Goal: Task Accomplishment & Management: Complete application form

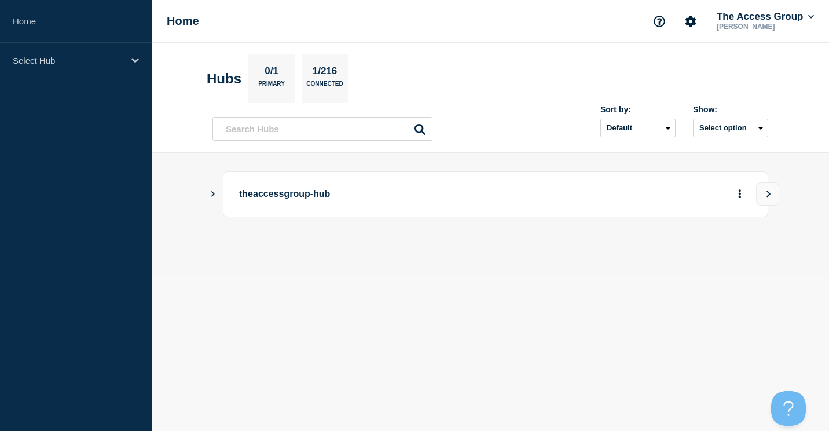
click at [271, 195] on p "theaccessgroup-hub" at bounding box center [399, 193] width 320 height 21
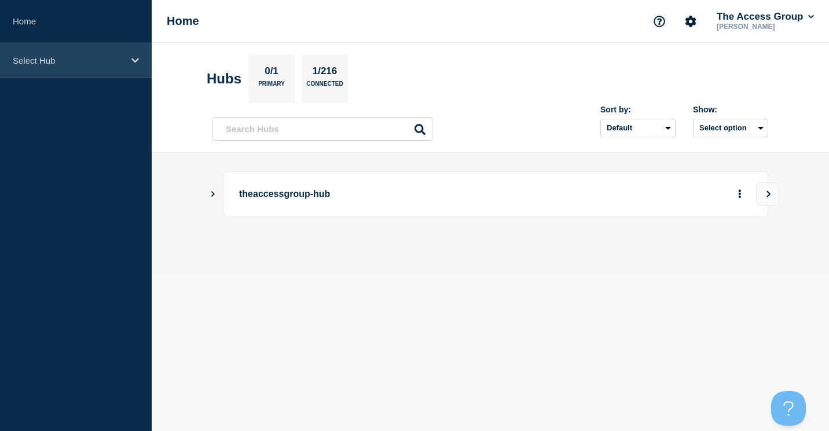
click at [28, 63] on p "Select Hub" at bounding box center [68, 61] width 111 height 10
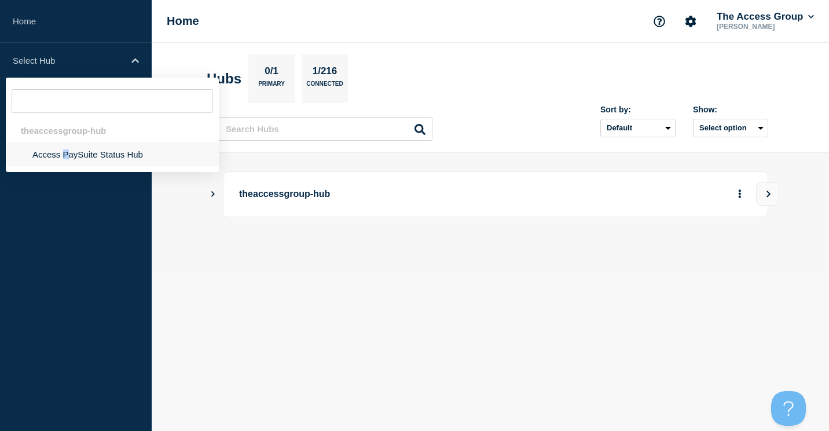
click at [67, 149] on li "Access PaySuite Status Hub" at bounding box center [112, 154] width 213 height 24
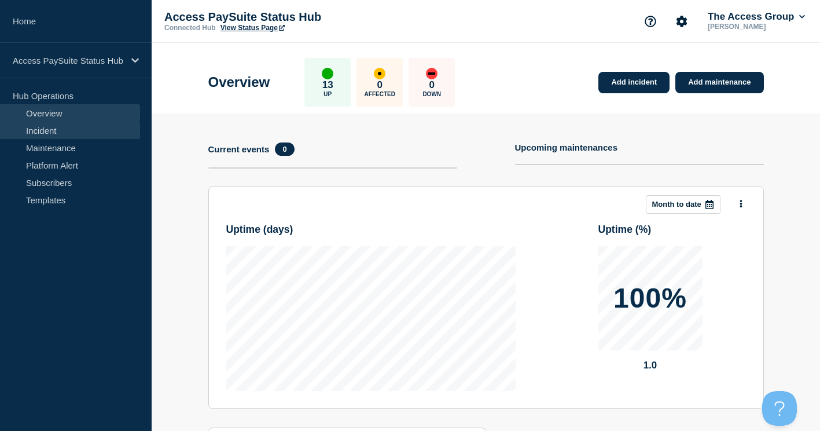
drag, startPoint x: 67, startPoint y: 149, endPoint x: 52, endPoint y: 128, distance: 26.2
click at [52, 128] on link "Incident" at bounding box center [70, 130] width 140 height 17
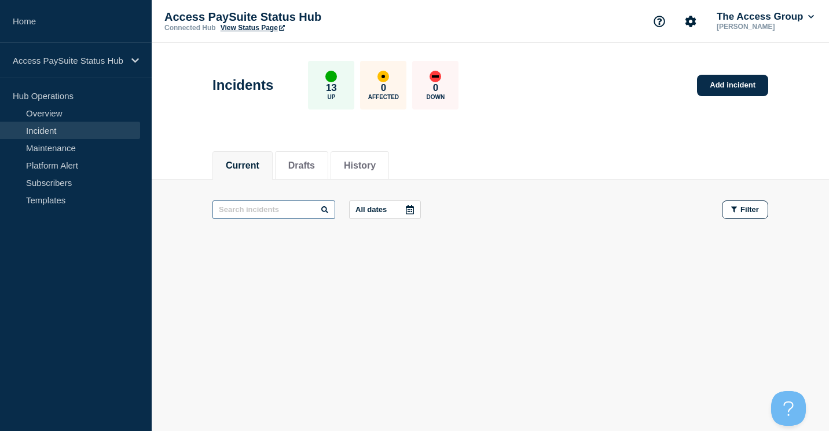
click at [262, 218] on input "text" at bounding box center [273, 209] width 123 height 19
click at [744, 85] on link "Add incident" at bounding box center [732, 85] width 71 height 21
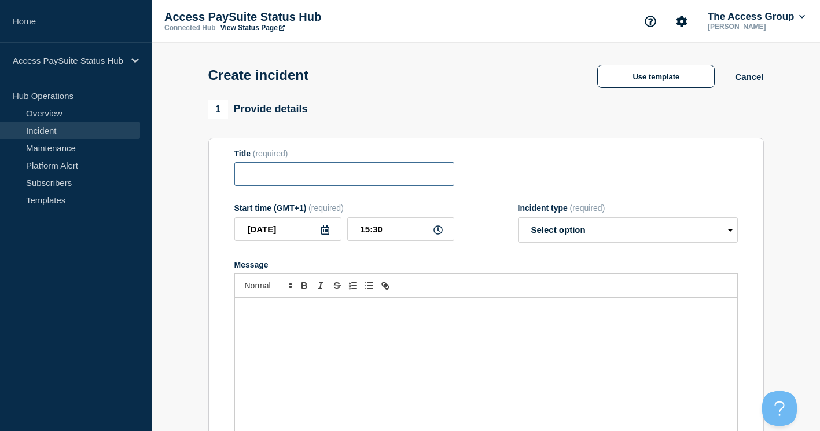
click at [265, 181] on input "Title" at bounding box center [344, 174] width 220 height 24
type input "Advanced Payments - payments with invalid currency failed code"
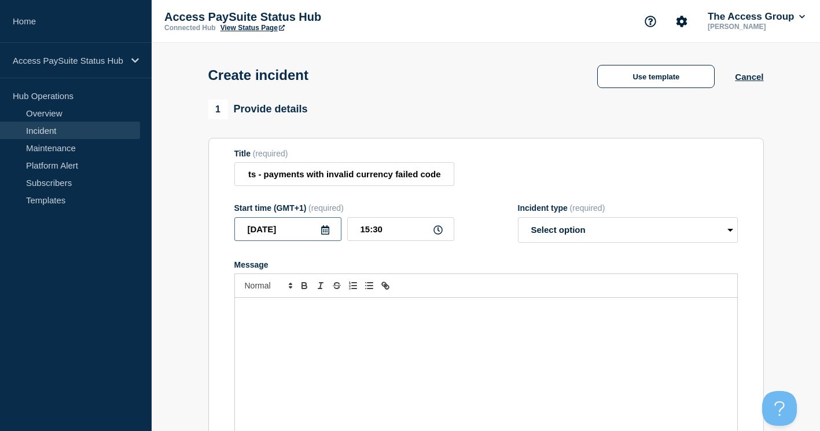
scroll to position [0, 0]
click at [563, 236] on select "Select option Investigating Identified Monitoring" at bounding box center [628, 229] width 220 height 25
click at [518, 219] on select "Select option Investigating Identified Monitoring" at bounding box center [628, 229] width 220 height 25
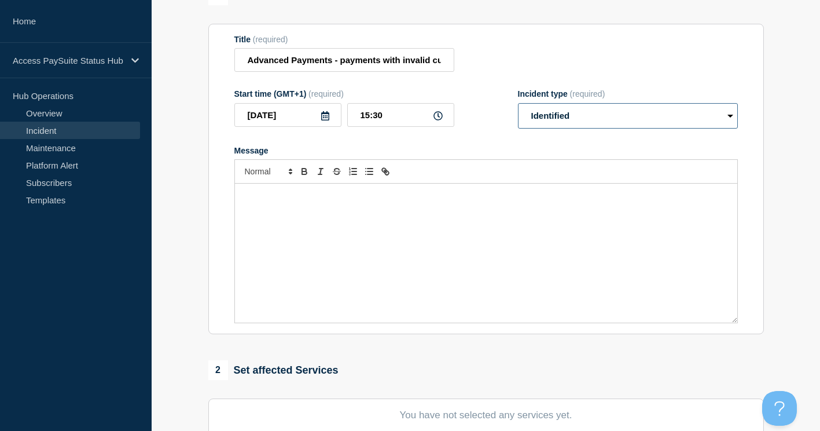
scroll to position [116, 0]
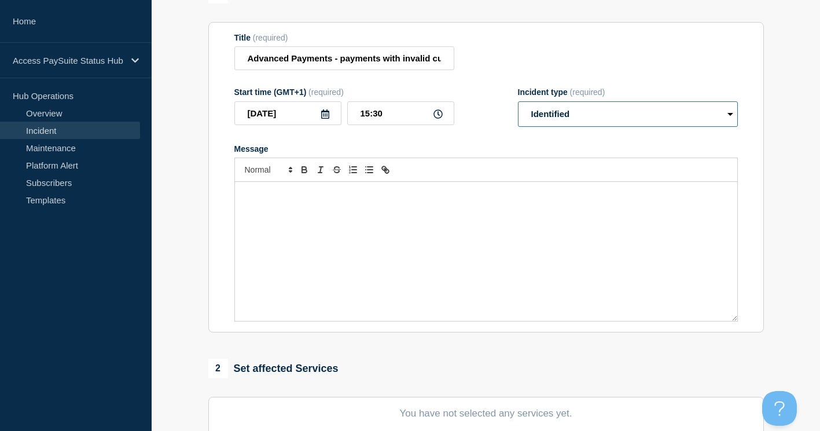
click at [553, 122] on select "Select option Investigating Identified Monitoring" at bounding box center [628, 113] width 220 height 25
select select "monitoring"
click at [518, 104] on select "Select option Investigating Identified Monitoring" at bounding box center [628, 113] width 220 height 25
click at [343, 257] on div "Message" at bounding box center [486, 251] width 502 height 139
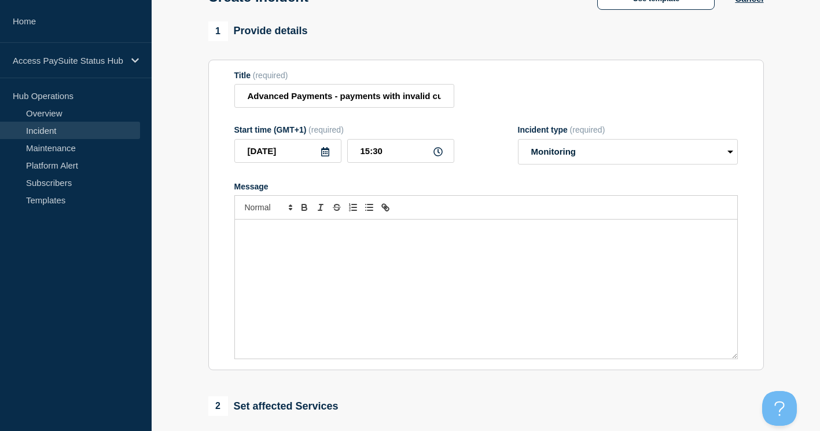
scroll to position [58, 0]
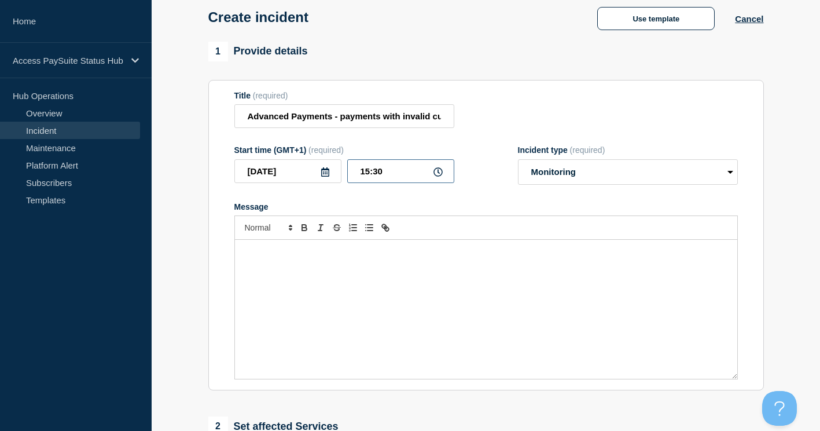
click at [394, 172] on input "15:30" at bounding box center [400, 171] width 107 height 24
drag, startPoint x: 394, startPoint y: 172, endPoint x: 336, endPoint y: 175, distance: 58.6
click at [336, 175] on div "[DATE] 15:30" at bounding box center [344, 171] width 220 height 24
type input "13:17"
click at [354, 289] on div "Message" at bounding box center [486, 309] width 502 height 139
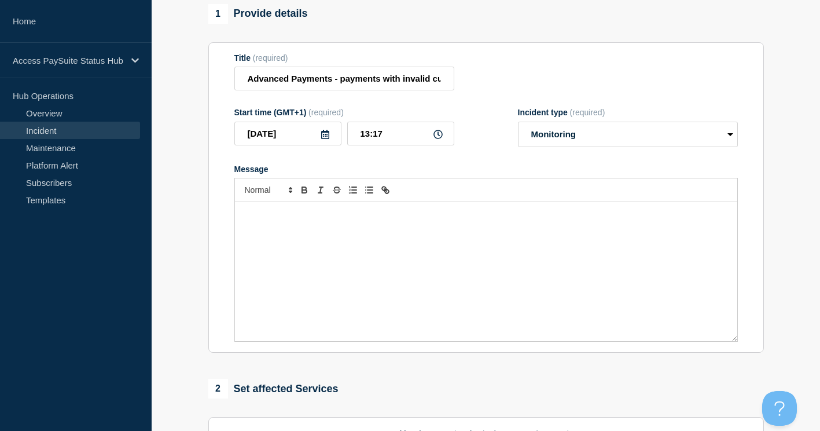
scroll to position [116, 0]
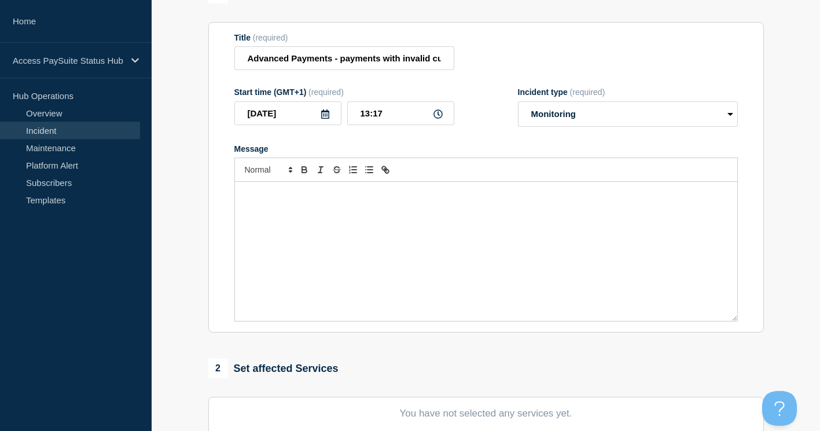
click at [302, 205] on div "Message" at bounding box center [486, 251] width 502 height 139
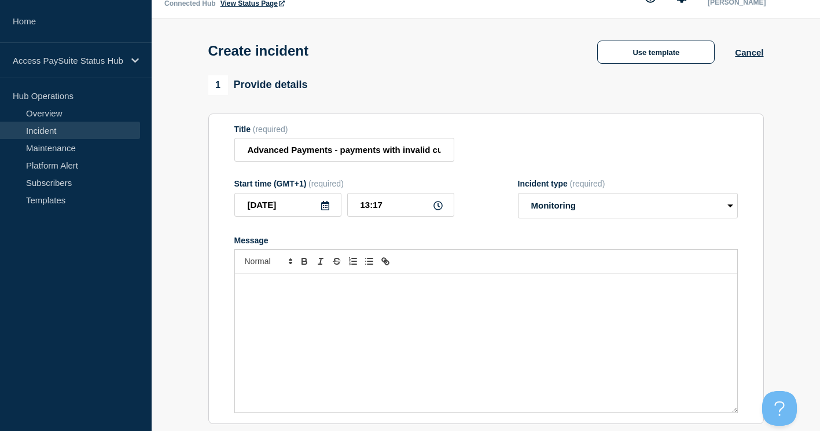
scroll to position [0, 0]
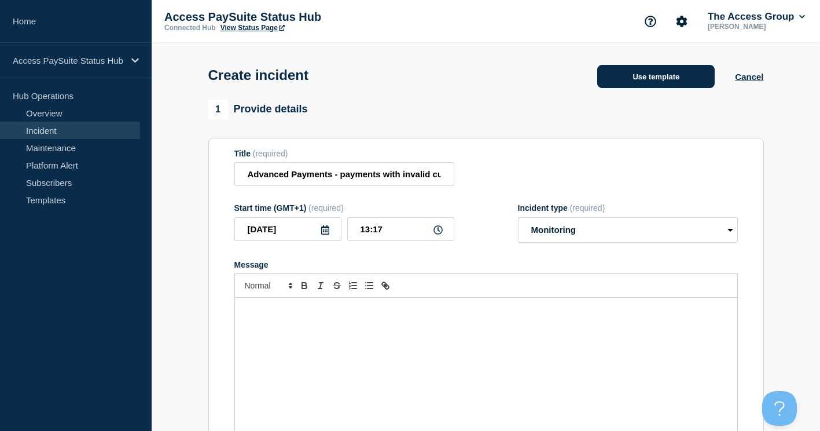
click at [673, 71] on button "Use template" at bounding box center [656, 76] width 118 height 23
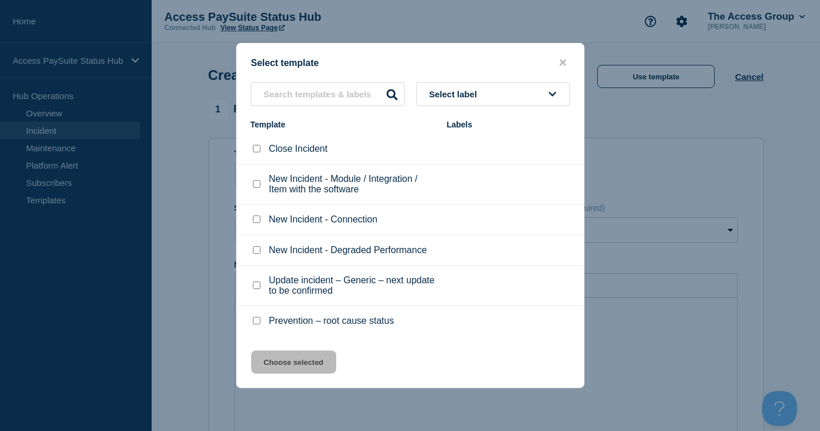
click at [284, 153] on p "Close Incident" at bounding box center [298, 149] width 58 height 10
click at [259, 151] on input "Close Incident checkbox" at bounding box center [257, 149] width 8 height 8
checkbox input "true"
click at [291, 359] on button "Choose selected" at bounding box center [293, 361] width 85 height 23
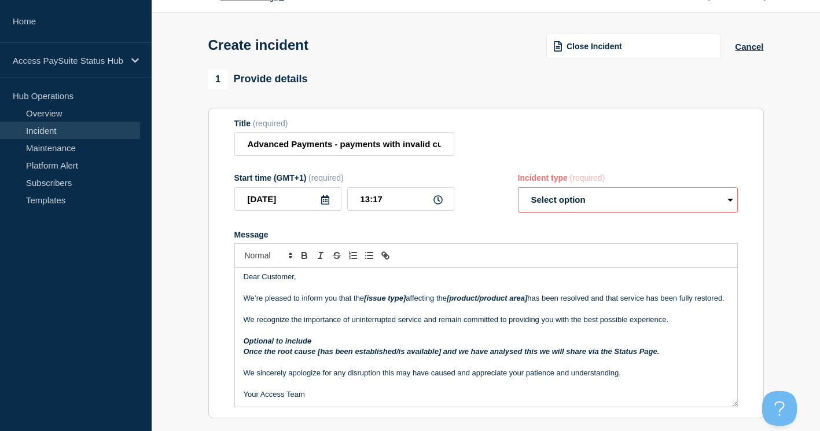
scroll to position [58, 0]
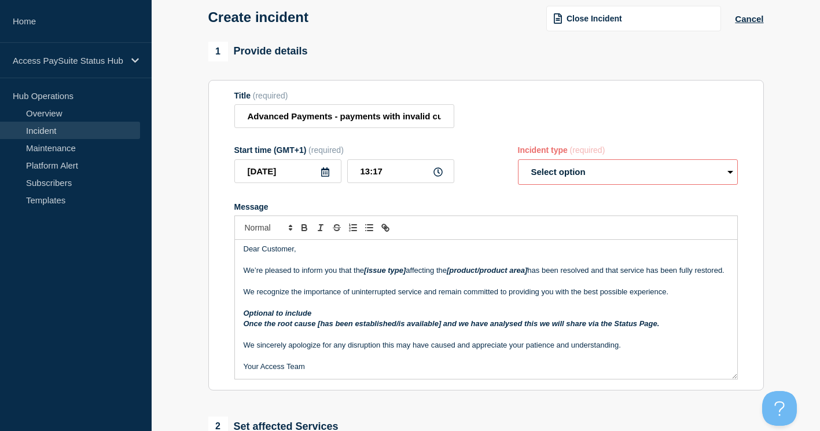
click at [561, 174] on select "Select option Investigating Identified Monitoring" at bounding box center [628, 171] width 220 height 25
select select "monitoring"
click at [518, 162] on select "Select option Investigating Identified Monitoring" at bounding box center [628, 171] width 220 height 25
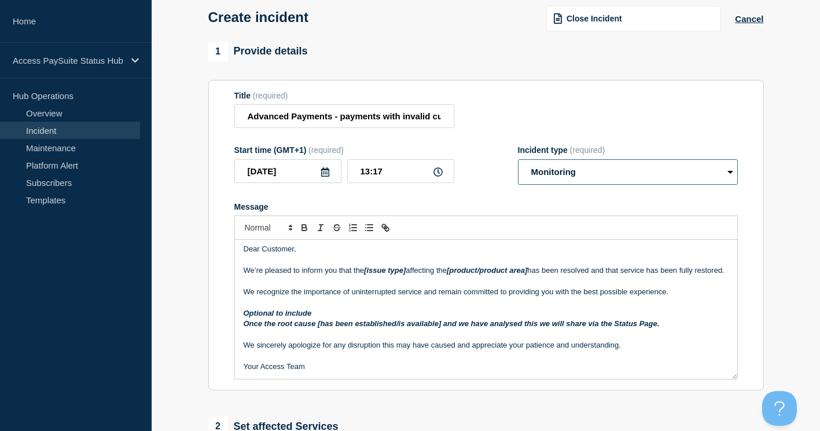
scroll to position [0, 0]
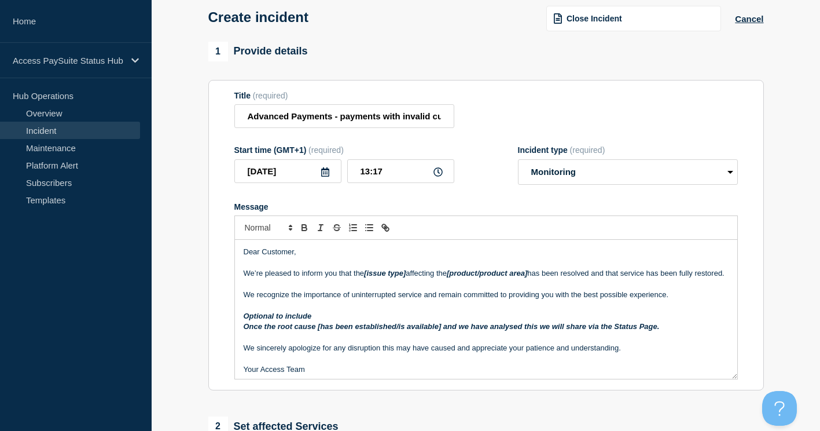
click at [278, 278] on p "We’re pleased to inform you that the [issue type] affecting the [product/produc…" at bounding box center [486, 273] width 485 height 10
click at [268, 273] on p "We’re pleased to inform you that the [issue type] affecting the [product/produc…" at bounding box center [486, 273] width 485 height 10
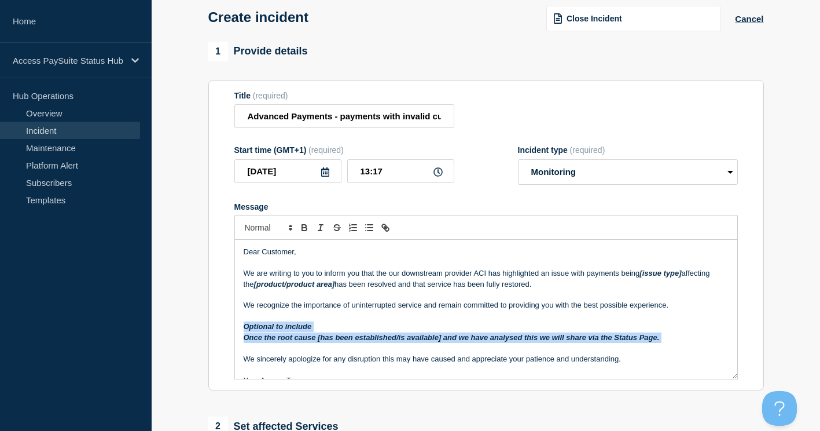
drag, startPoint x: 671, startPoint y: 337, endPoint x: 243, endPoint y: 334, distance: 428.4
click at [243, 334] on div "Dear Customer, We are writing to you to inform you that the our downstream prov…" at bounding box center [486, 309] width 502 height 139
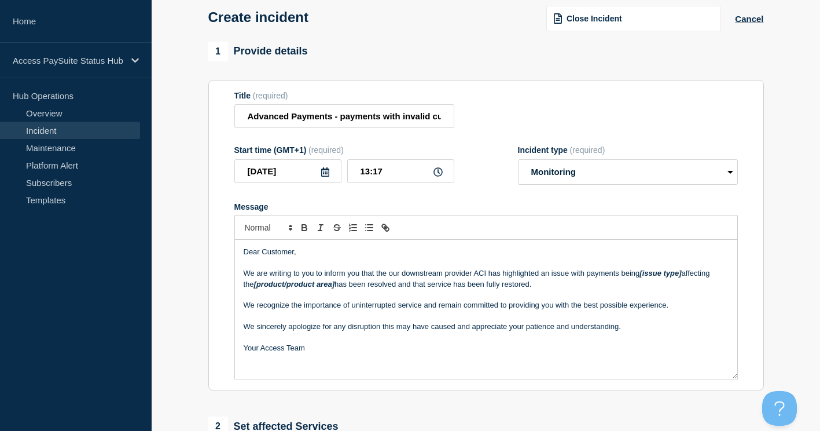
click at [569, 273] on p "We are writing to you to inform you that the our downstream provider ACI has hi…" at bounding box center [486, 278] width 485 height 21
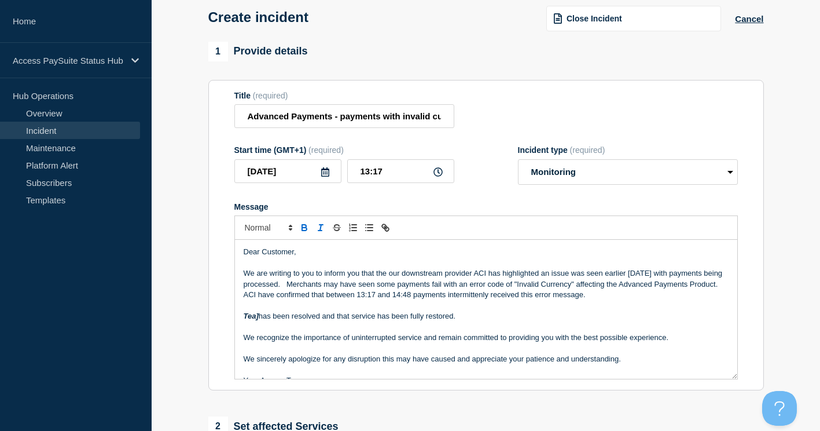
drag, startPoint x: 266, startPoint y: 320, endPoint x: 342, endPoint y: 318, distance: 75.3
click at [266, 320] on p "Tea] has been resolved and that service has been fully restored." at bounding box center [486, 316] width 485 height 10
click at [284, 287] on p "We are writing to you to inform you that the our downstream provider ACI has hi…" at bounding box center [486, 284] width 485 height 32
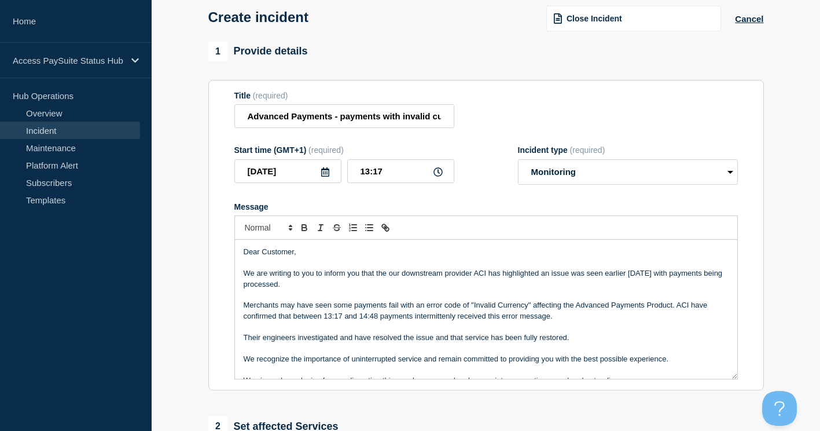
click at [588, 276] on p "We are writing to you to inform you that the our downstream provider ACI has hi…" at bounding box center [486, 278] width 485 height 21
drag, startPoint x: 679, startPoint y: 304, endPoint x: 714, endPoint y: 324, distance: 40.4
click at [680, 306] on p "Merchants may have seen some payments fail with an error code of "Invalid Curre…" at bounding box center [486, 310] width 485 height 21
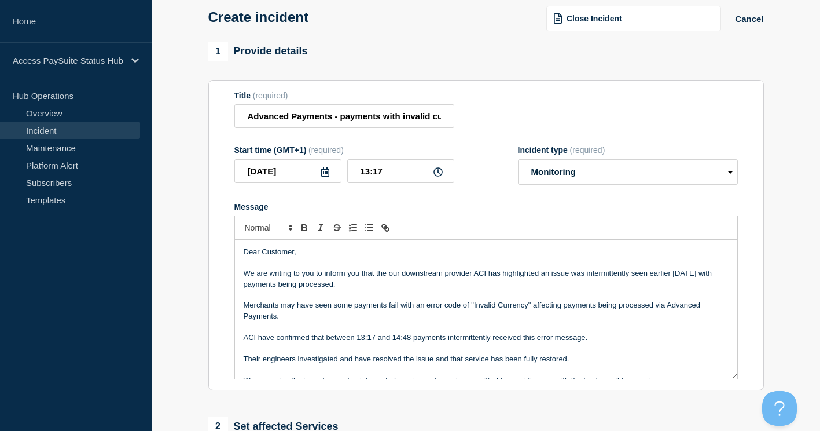
click at [278, 283] on p "We are writing to you to inform you that the our downstream provider ACI has hi…" at bounding box center [486, 278] width 485 height 21
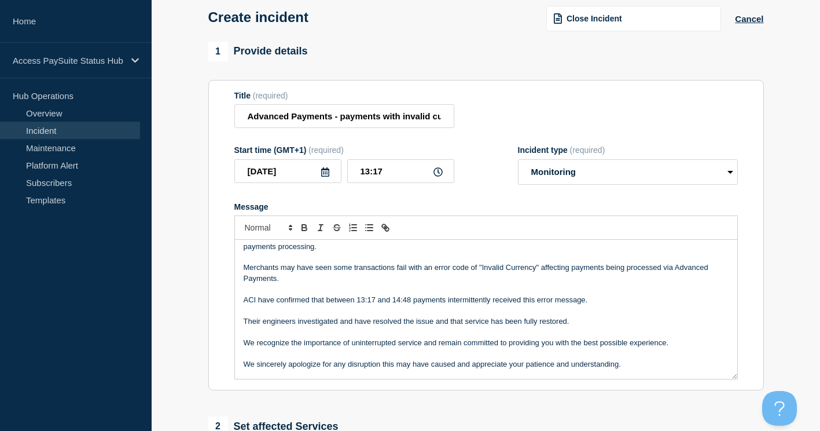
scroll to position [49, 0]
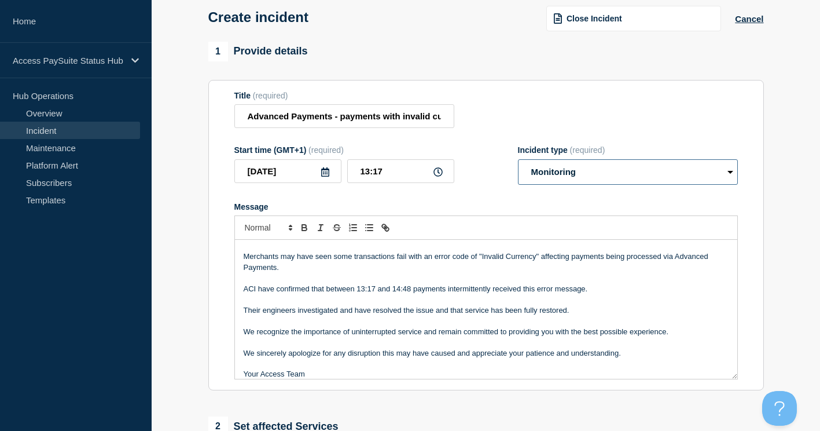
click at [572, 171] on select "Select option Investigating Identified Monitoring" at bounding box center [628, 171] width 220 height 25
click at [518, 162] on select "Select option Investigating Identified Monitoring" at bounding box center [628, 171] width 220 height 25
click at [783, 200] on section "1 Provide details Title (required) Advanced Payments - payments with invalid cu…" at bounding box center [486, 373] width 669 height 663
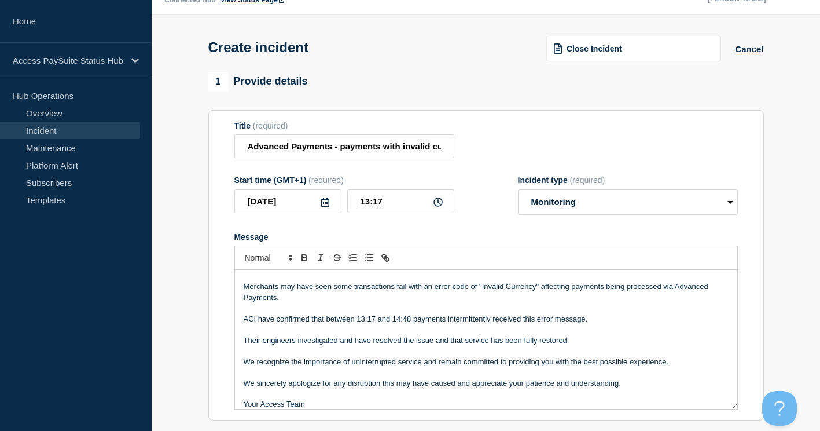
scroll to position [0, 0]
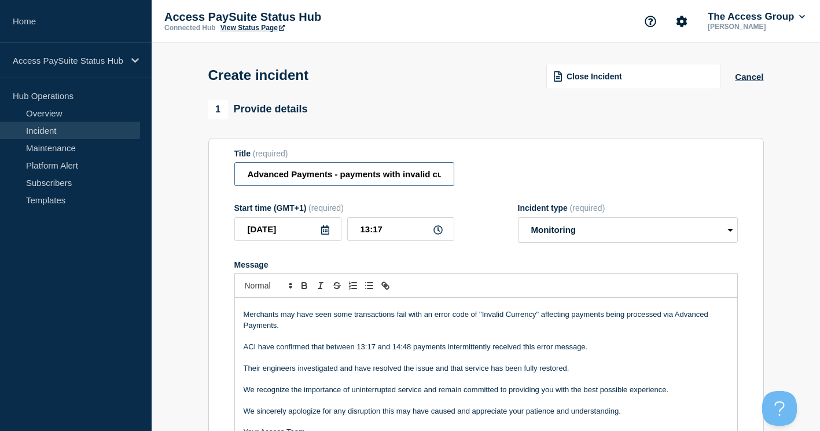
click at [430, 175] on input "Advanced Payments - payments with invalid currency failed code" at bounding box center [344, 174] width 220 height 24
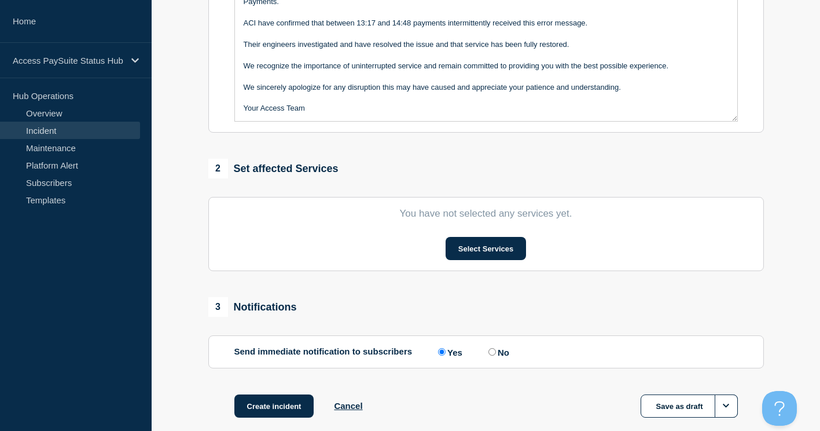
scroll to position [347, 0]
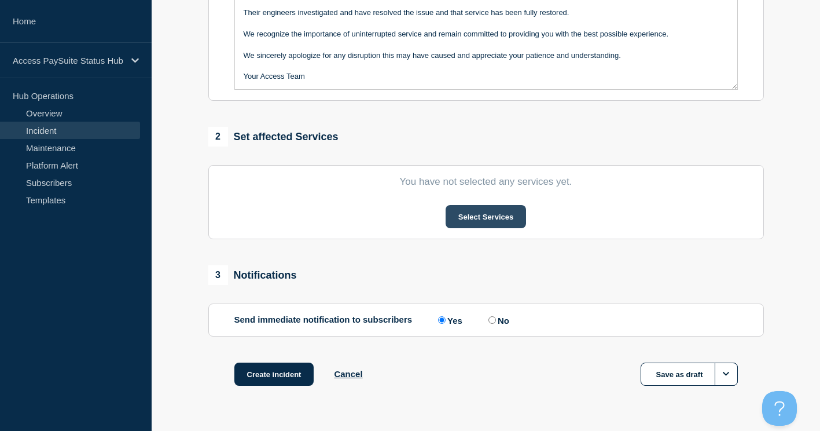
click at [469, 215] on button "Select Services" at bounding box center [486, 216] width 80 height 23
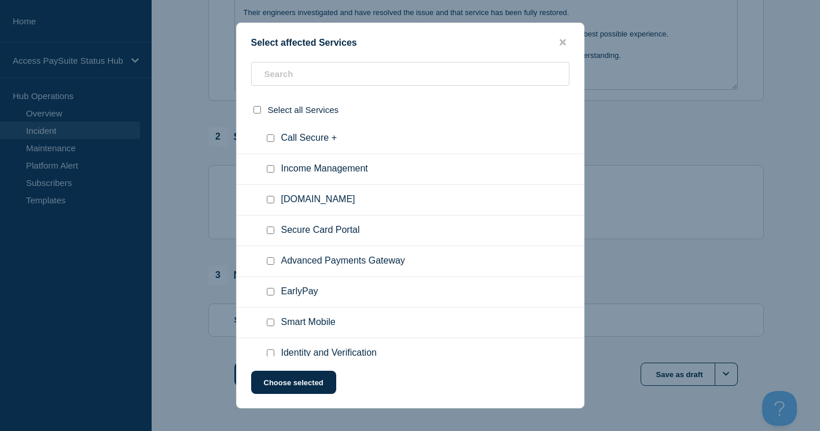
scroll to position [199, 0]
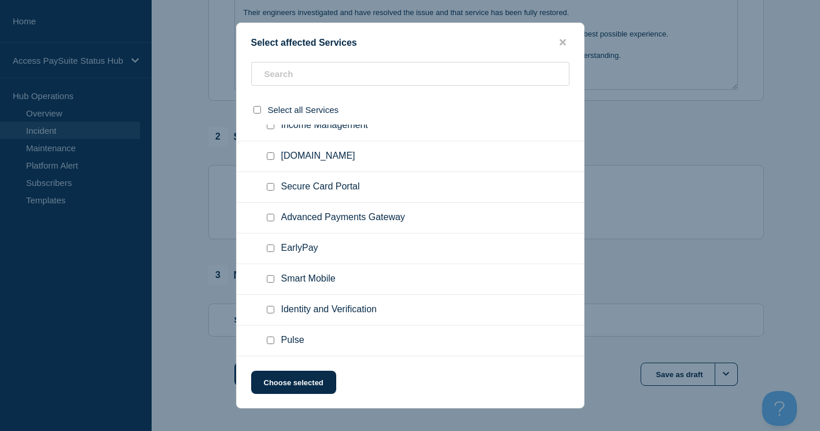
click at [272, 218] on input "Advanced Payments Gateway checkbox" at bounding box center [271, 218] width 8 height 8
checkbox input "true"
click at [297, 381] on button "Choose selected" at bounding box center [293, 381] width 85 height 23
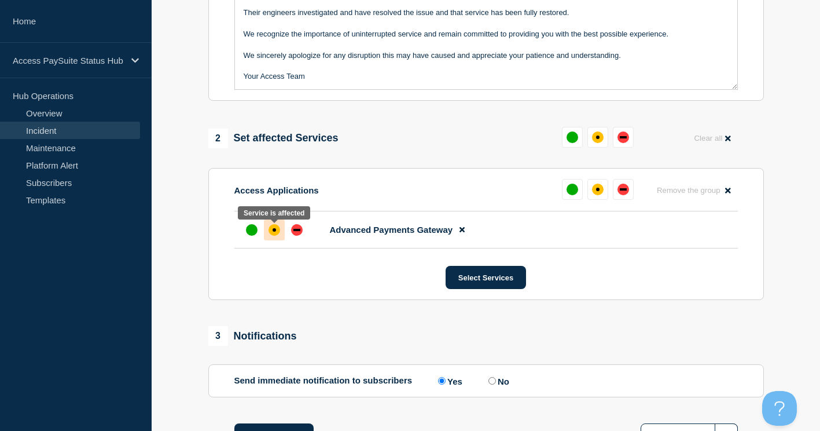
click at [277, 232] on div "affected" at bounding box center [275, 230] width 12 height 12
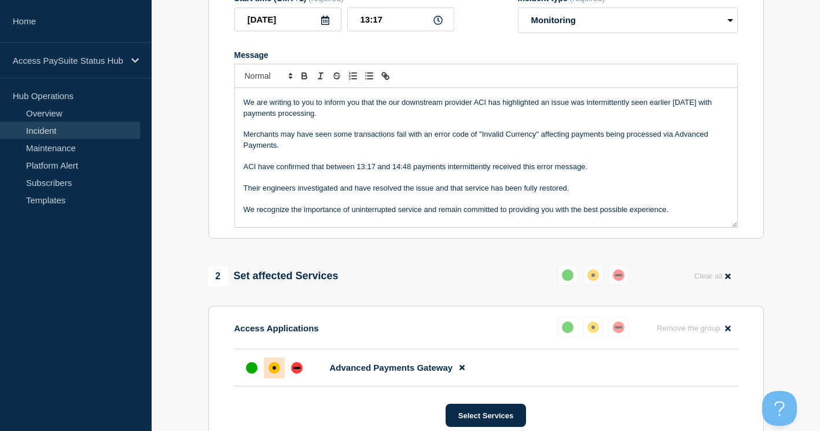
scroll to position [0, 0]
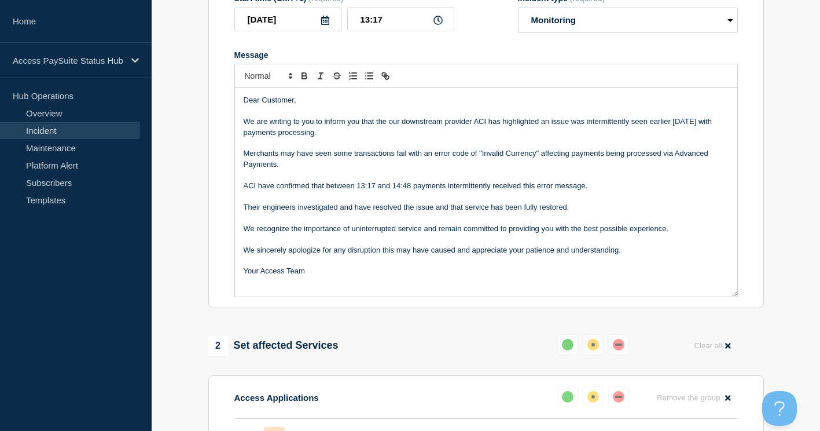
drag, startPoint x: 732, startPoint y: 227, endPoint x: 731, endPoint y: 296, distance: 68.9
click at [732, 296] on div "Dear Customer, We are writing to you to inform you that the our downstream prov…" at bounding box center [486, 192] width 502 height 208
click at [573, 123] on p "We are writing to you to inform you that the our downstream provider ACI has hi…" at bounding box center [486, 126] width 485 height 21
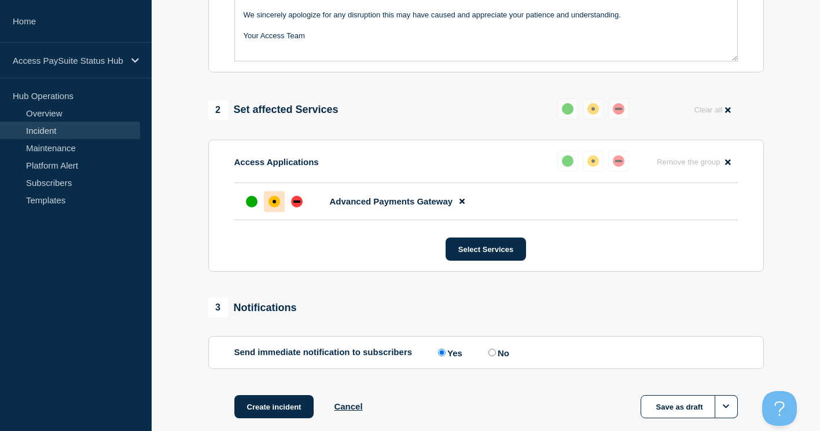
scroll to position [510, 0]
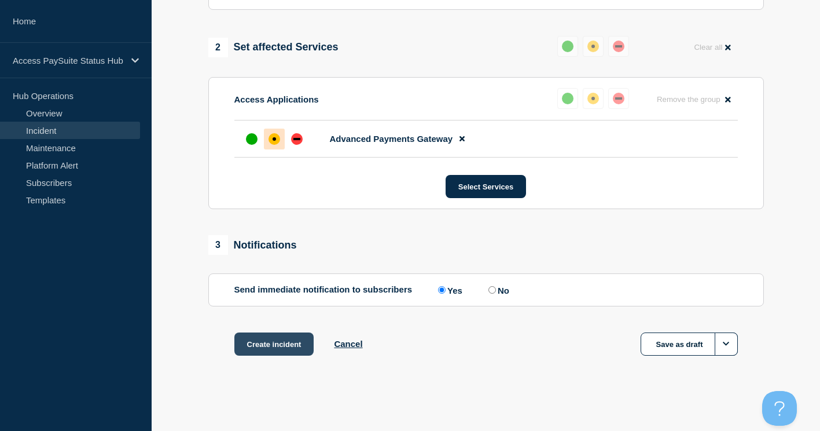
click at [265, 343] on button "Create incident" at bounding box center [274, 343] width 80 height 23
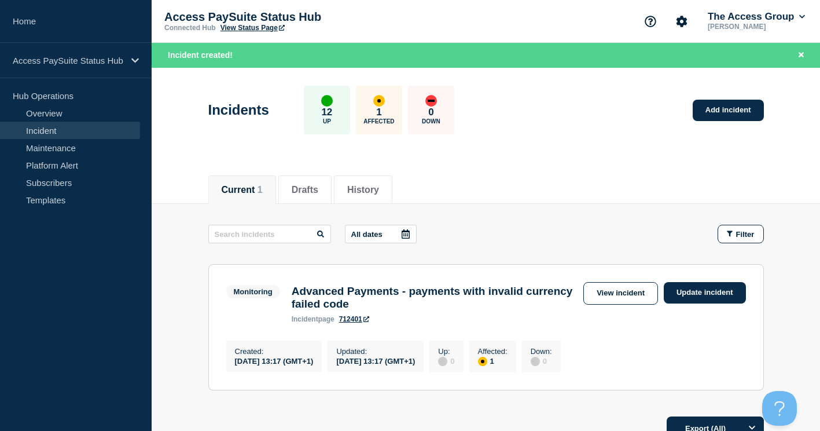
click at [31, 127] on link "Incident" at bounding box center [70, 130] width 140 height 17
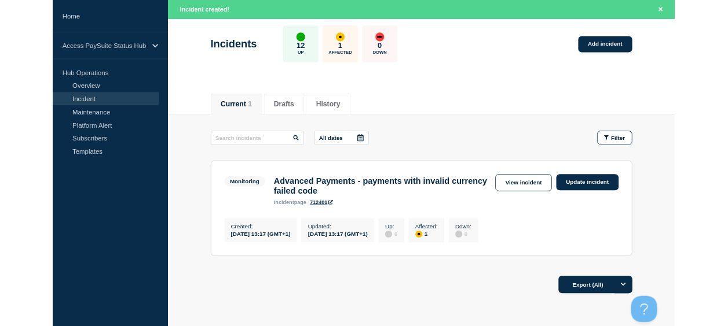
scroll to position [116, 0]
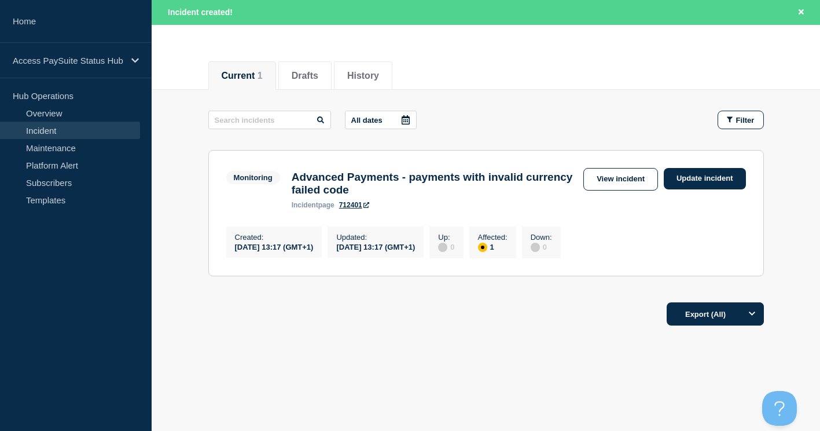
click at [605, 102] on main "All dates Filter Monitoring 1 Affected Advanced Payments - payments with invali…" at bounding box center [486, 192] width 669 height 204
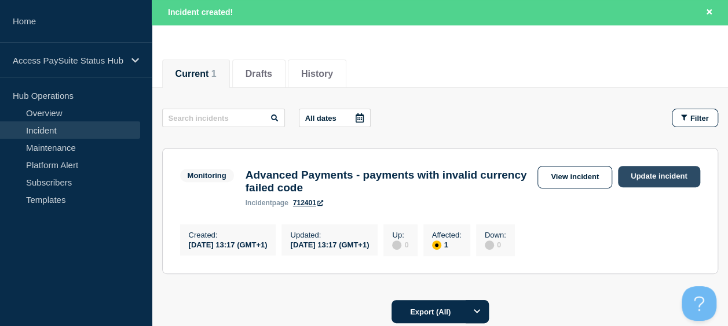
click at [667, 175] on link "Update incident" at bounding box center [659, 176] width 82 height 21
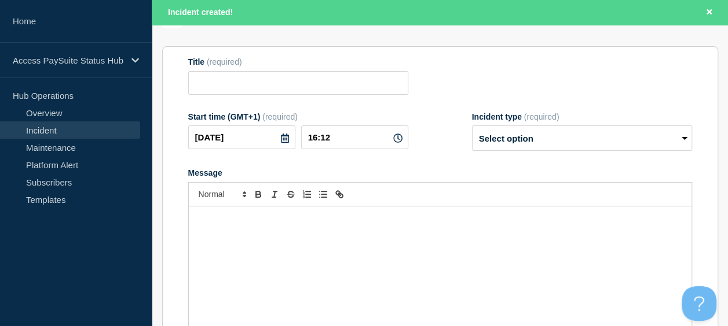
type input "Advanced Payments - payments with invalid currency failed code"
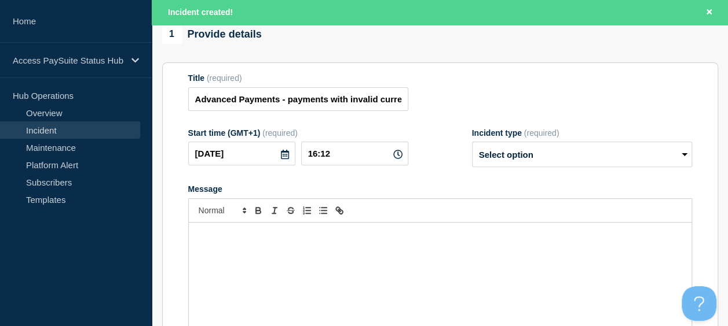
click at [518, 147] on div "Incident type (required) Select option Investigating Identified Monitoring Reso…" at bounding box center [582, 148] width 220 height 39
click at [522, 156] on select "Select option Investigating Identified Monitoring Resolved" at bounding box center [582, 154] width 220 height 25
select select "resolved"
click at [472, 148] on select "Select option Investigating Identified Monitoring Resolved" at bounding box center [582, 154] width 220 height 25
click at [343, 157] on input "16:12" at bounding box center [354, 154] width 107 height 24
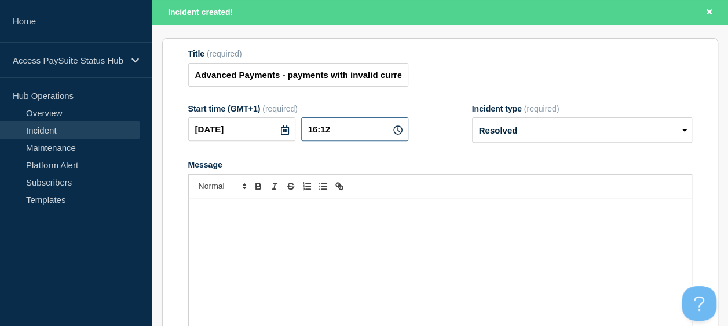
scroll to position [116, 0]
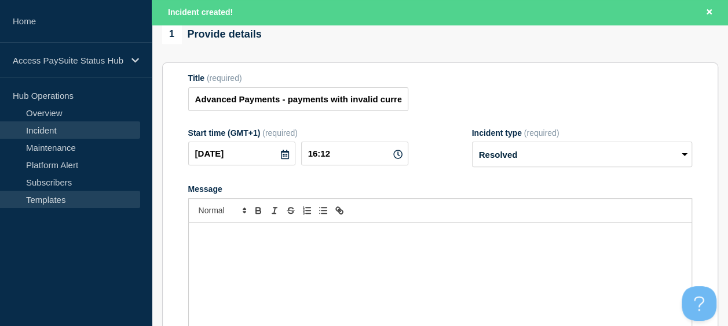
click at [57, 198] on link "Templates" at bounding box center [70, 199] width 140 height 17
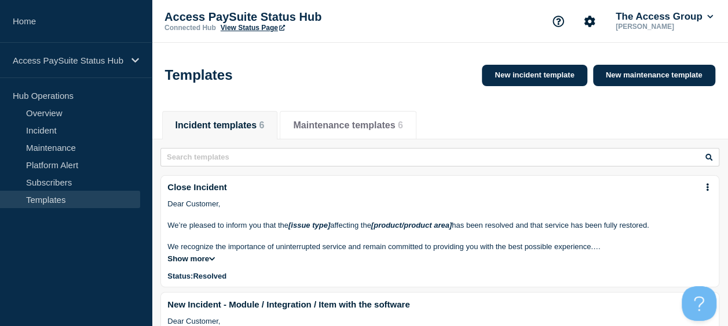
scroll to position [58, 0]
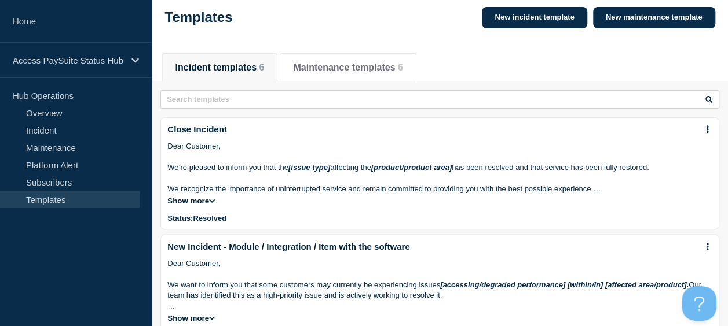
click at [244, 223] on div "Status: resolved" at bounding box center [439, 218] width 545 height 9
click at [204, 205] on button "Show more" at bounding box center [190, 201] width 47 height 9
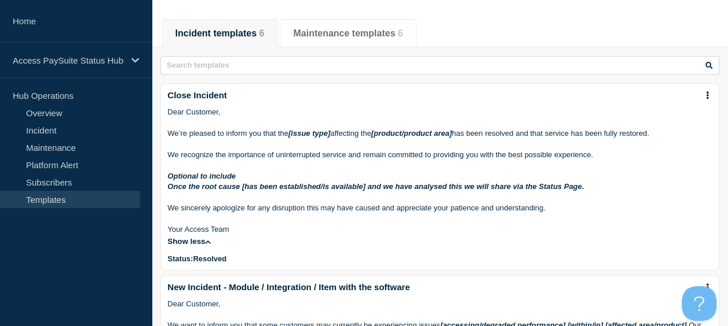
scroll to position [116, 0]
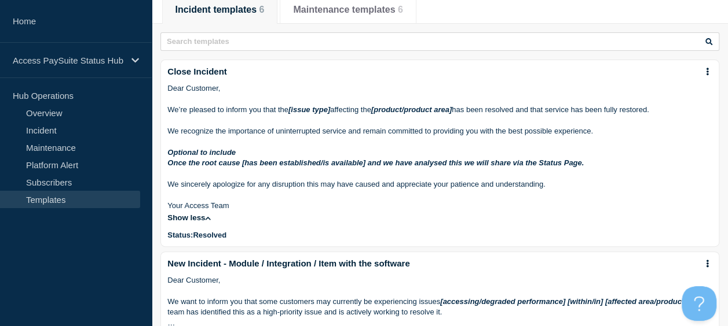
drag, startPoint x: 235, startPoint y: 211, endPoint x: 164, endPoint y: 98, distance: 133.1
click at [166, 95] on li "Close Incident Dear Customer, We’re pleased to inform you that the [issue type]…" at bounding box center [439, 154] width 559 height 188
copy div "Dear Customer, We’re pleased to inform you that the [issue type] affecting the …"
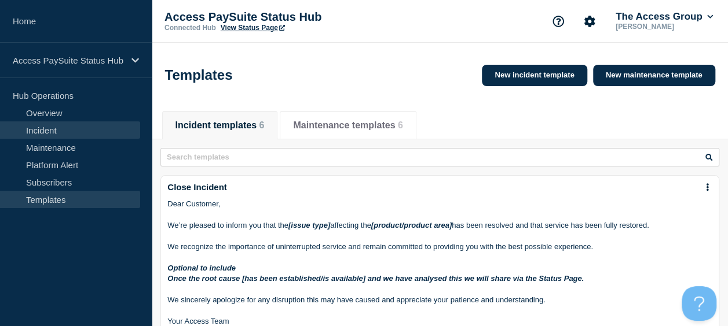
click at [33, 131] on link "Incident" at bounding box center [70, 130] width 140 height 17
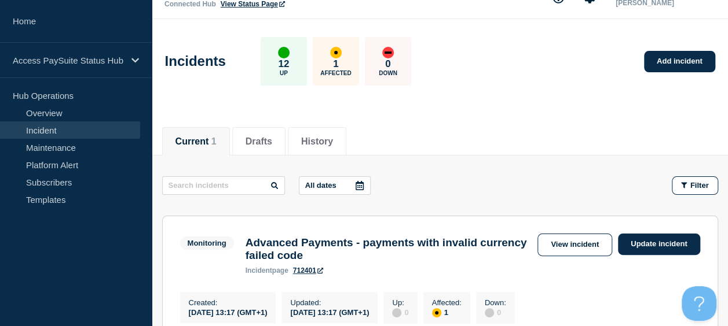
scroll to position [58, 0]
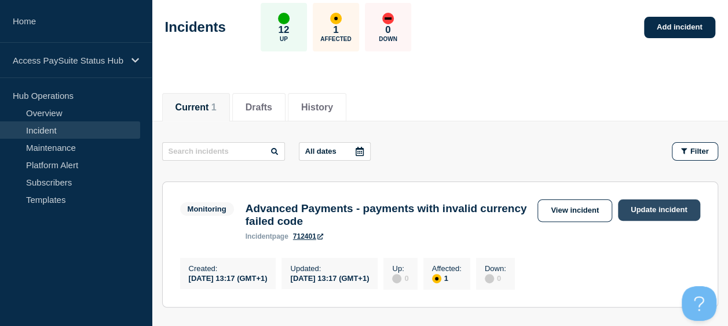
click at [666, 207] on link "Update incident" at bounding box center [659, 210] width 82 height 21
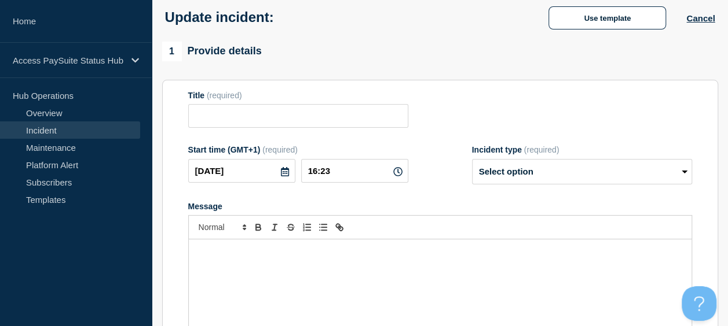
type input "Advanced Payments - payments with invalid currency failed code"
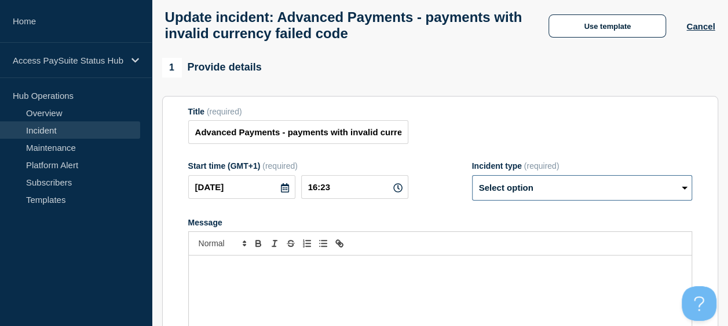
click at [558, 197] on select "Select option Investigating Identified Monitoring Resolved" at bounding box center [582, 187] width 220 height 25
select select "resolved"
click at [472, 181] on select "Select option Investigating Identified Monitoring Resolved" at bounding box center [582, 187] width 220 height 25
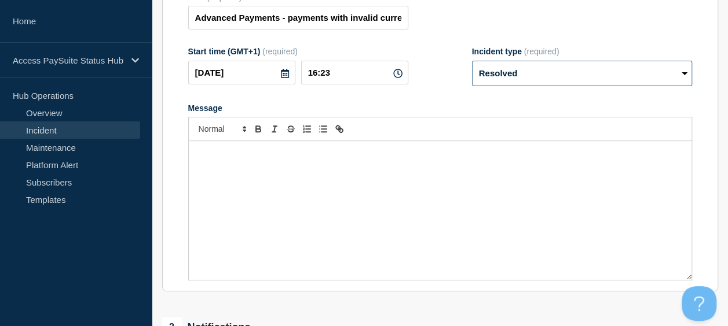
scroll to position [174, 0]
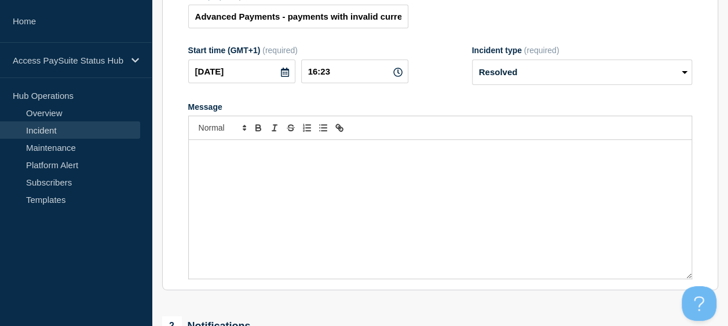
click at [243, 157] on p "Message" at bounding box center [439, 152] width 485 height 10
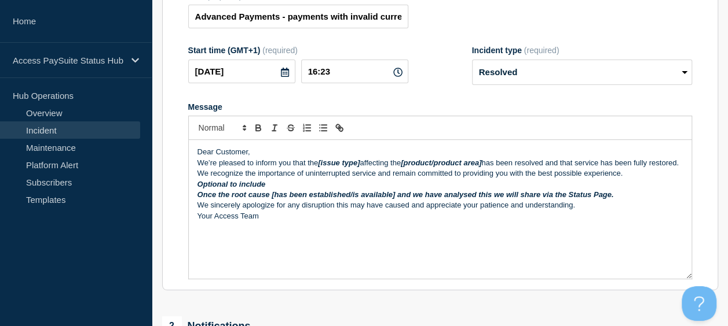
click at [263, 154] on p "Dear Customer," at bounding box center [439, 152] width 485 height 10
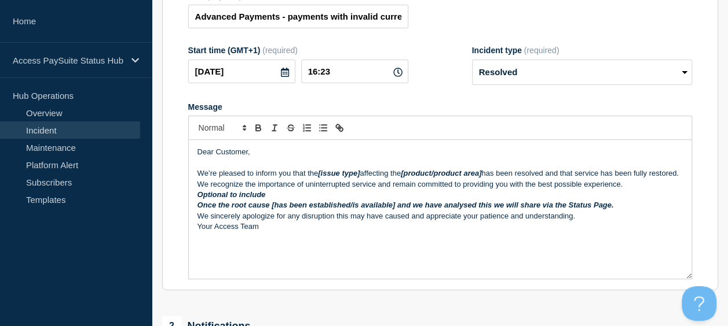
click at [317, 179] on p "We’re pleased to inform you that the [issue type] affecting the [product/produc…" at bounding box center [439, 173] width 485 height 10
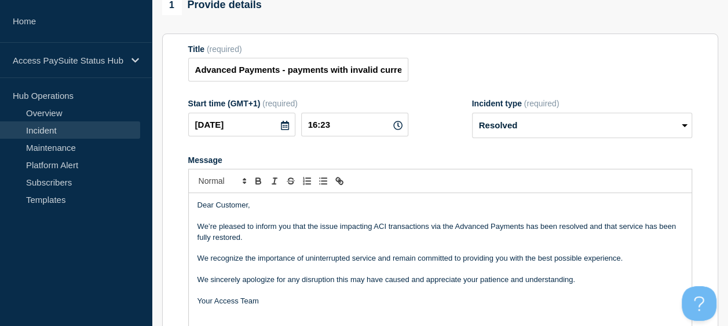
scroll to position [116, 0]
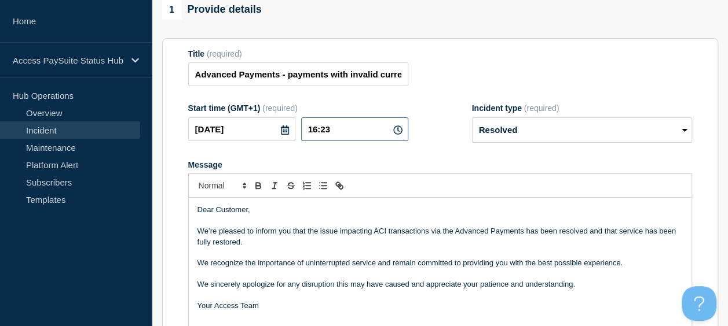
click at [336, 134] on input "16:23" at bounding box center [354, 130] width 107 height 24
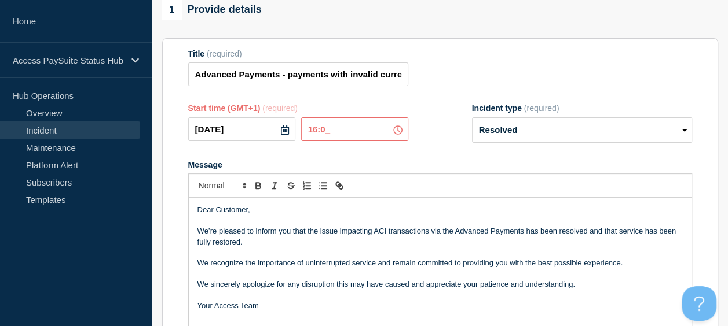
type input "16:00"
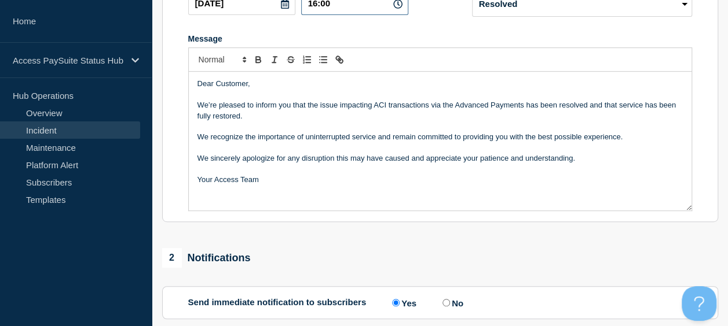
scroll to position [289, 0]
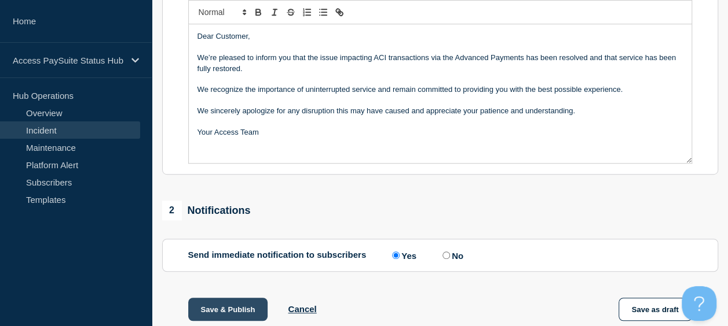
click at [207, 314] on button "Save & Publish" at bounding box center [228, 309] width 80 height 23
